Goal: Entertainment & Leisure: Consume media (video, audio)

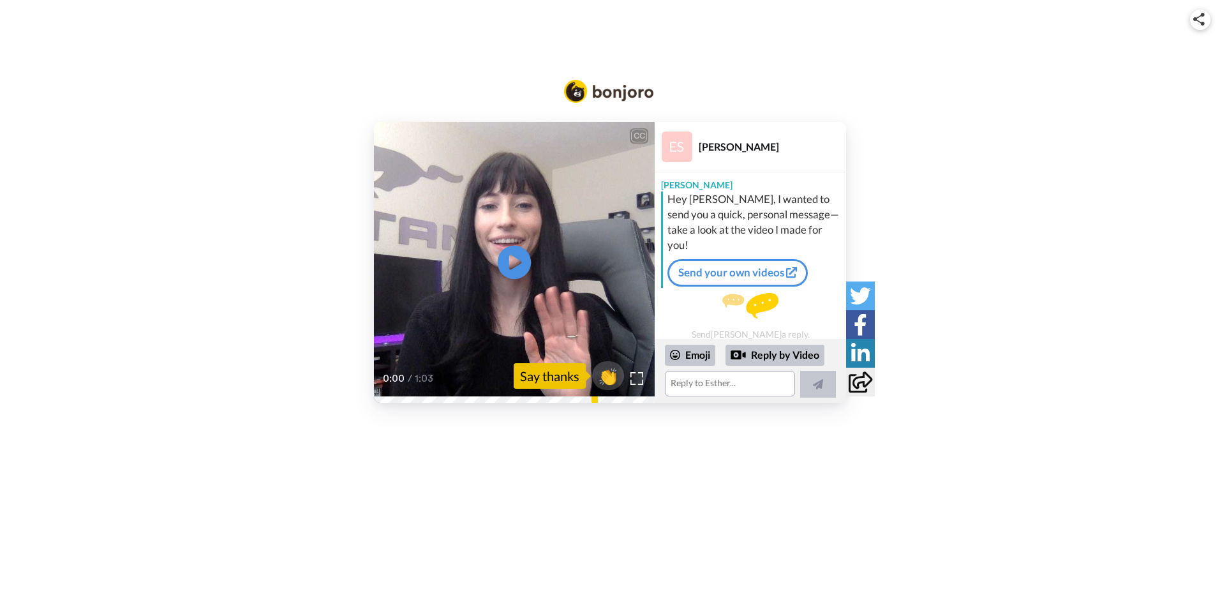
click at [519, 252] on icon at bounding box center [515, 263] width 34 height 34
click at [515, 225] on video at bounding box center [514, 262] width 281 height 281
click at [515, 228] on video at bounding box center [514, 262] width 281 height 281
click at [420, 380] on span "1:03" at bounding box center [427, 379] width 24 height 16
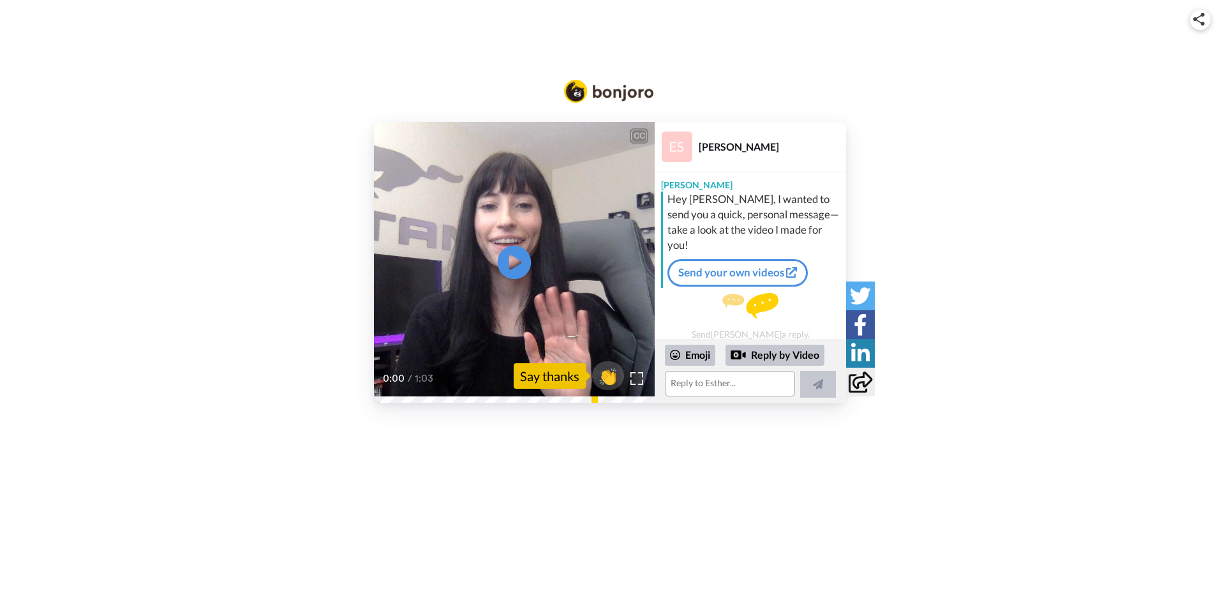
click at [510, 267] on icon "Play/Pause" at bounding box center [515, 262] width 34 height 61
click at [590, 444] on div "CC Play/Pause wait to share this technology with you. 0:24 / 1:03 👏 Say thanks …" at bounding box center [610, 304] width 1220 height 609
